Goal: Task Accomplishment & Management: Use online tool/utility

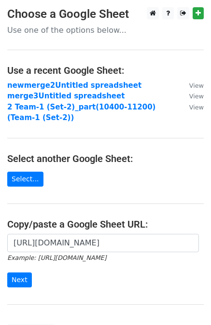
scroll to position [0, 195]
type input "https://docs.google.com/spreadsheets/d/12BrXR1dtlKgYm3I9tjpOy6kZt-nidQ-jISgDghp…"
click at [27, 276] on input "Next" at bounding box center [19, 279] width 25 height 15
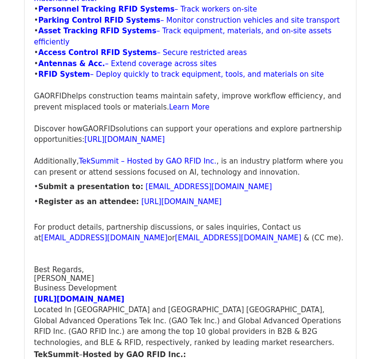
scroll to position [1784, 0]
